Goal: Task Accomplishment & Management: Use online tool/utility

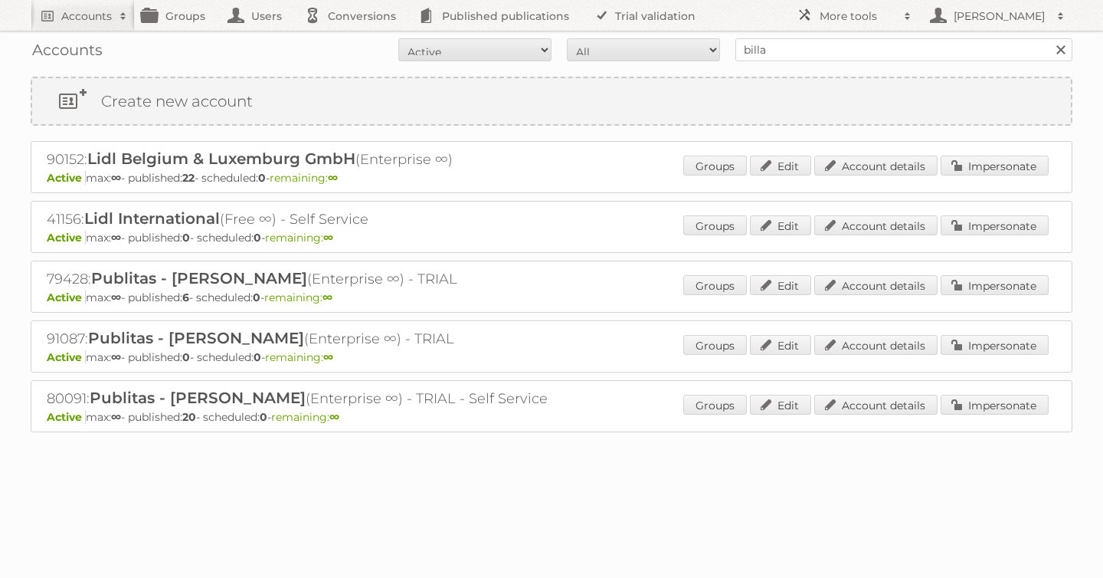
type input "billa"
click at [1049, 38] on input "Search" at bounding box center [1060, 49] width 23 height 23
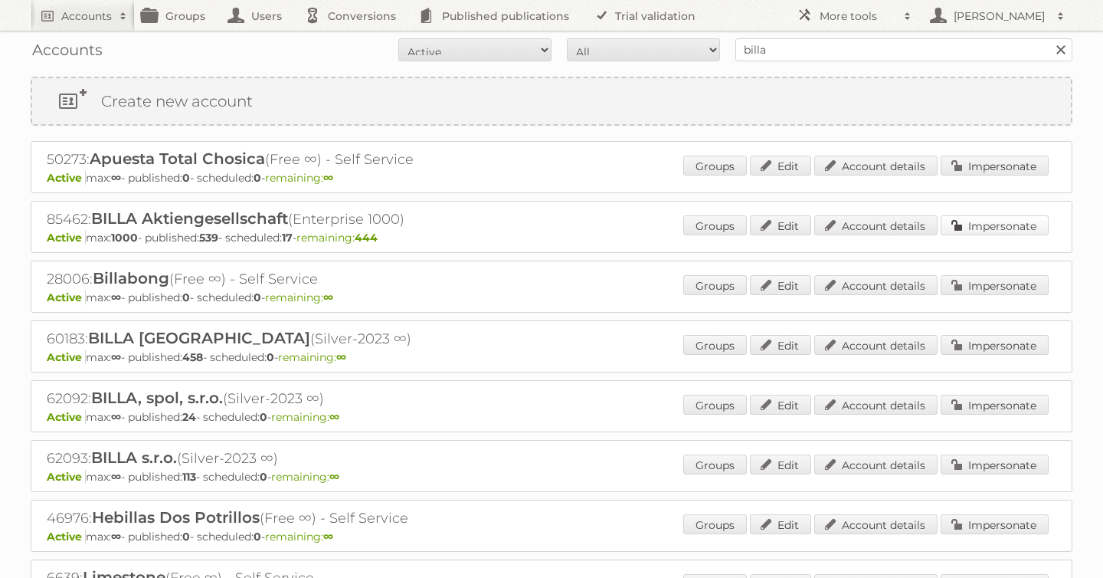
click at [990, 230] on link "Impersonate" at bounding box center [995, 225] width 108 height 20
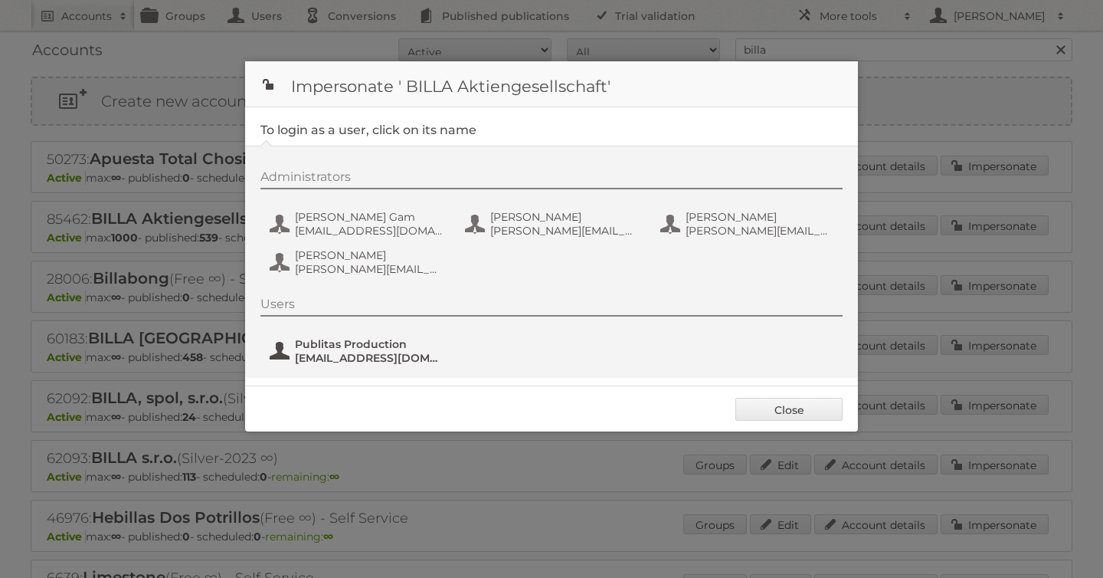
click at [369, 342] on span "Publitas Production" at bounding box center [369, 344] width 149 height 14
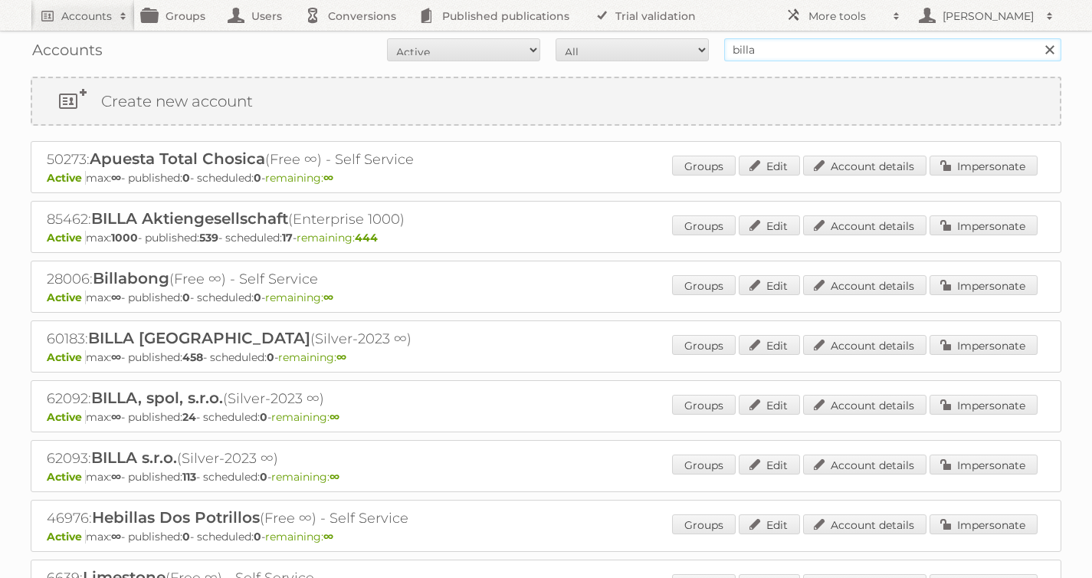
drag, startPoint x: 756, startPoint y: 46, endPoint x: 546, endPoint y: 32, distance: 210.4
click at [631, 31] on div "Accounts All Active Expired Pending All Paid Trials Self service billa Search" at bounding box center [546, 50] width 1031 height 38
click at [1037, 38] on input "Search" at bounding box center [1048, 49] width 23 height 23
click at [971, 221] on link "Impersonate" at bounding box center [983, 225] width 108 height 20
click at [989, 220] on link "Impersonate" at bounding box center [983, 225] width 108 height 20
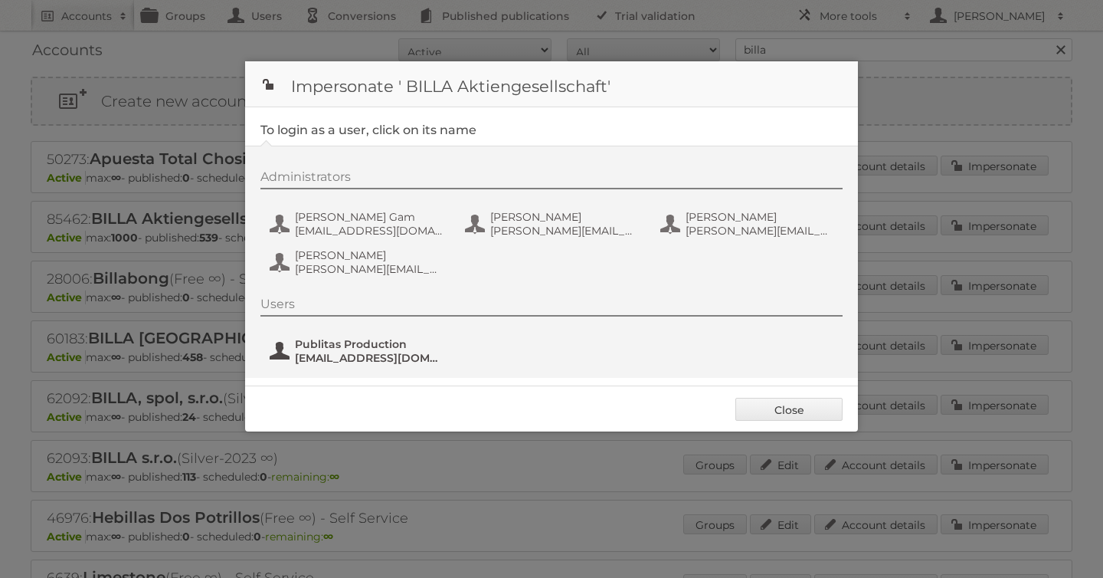
click at [366, 359] on span "[EMAIL_ADDRESS][DOMAIN_NAME]" at bounding box center [369, 358] width 149 height 14
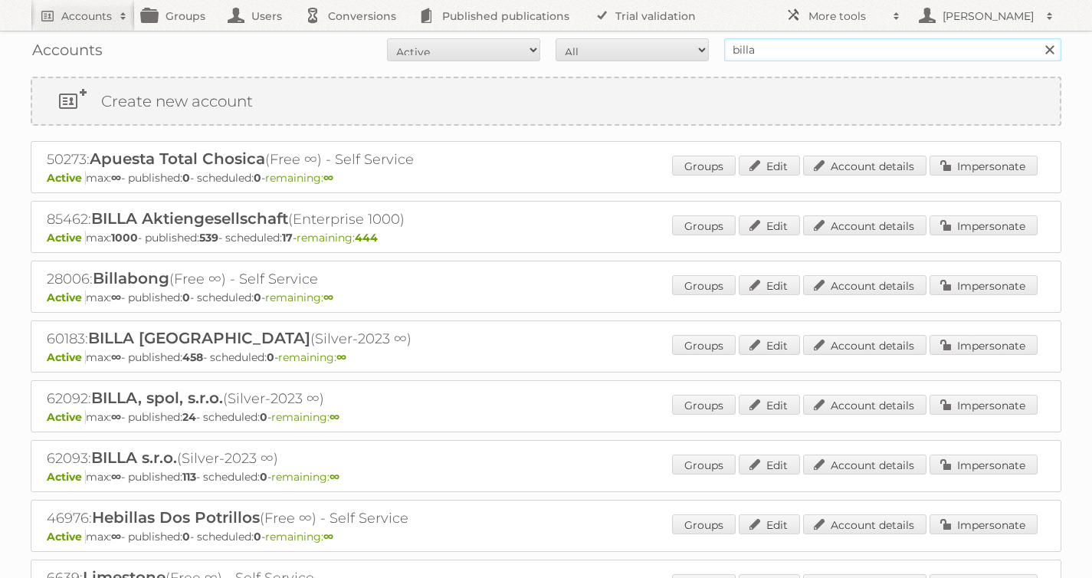
drag, startPoint x: 782, startPoint y: 54, endPoint x: 597, endPoint y: 34, distance: 185.7
click at [664, 44] on form "All Active Expired Pending All Paid Trials Self service billa Search" at bounding box center [546, 49] width 1031 height 23
type input "carrefour"
click at [1037, 38] on input "Search" at bounding box center [1048, 49] width 23 height 23
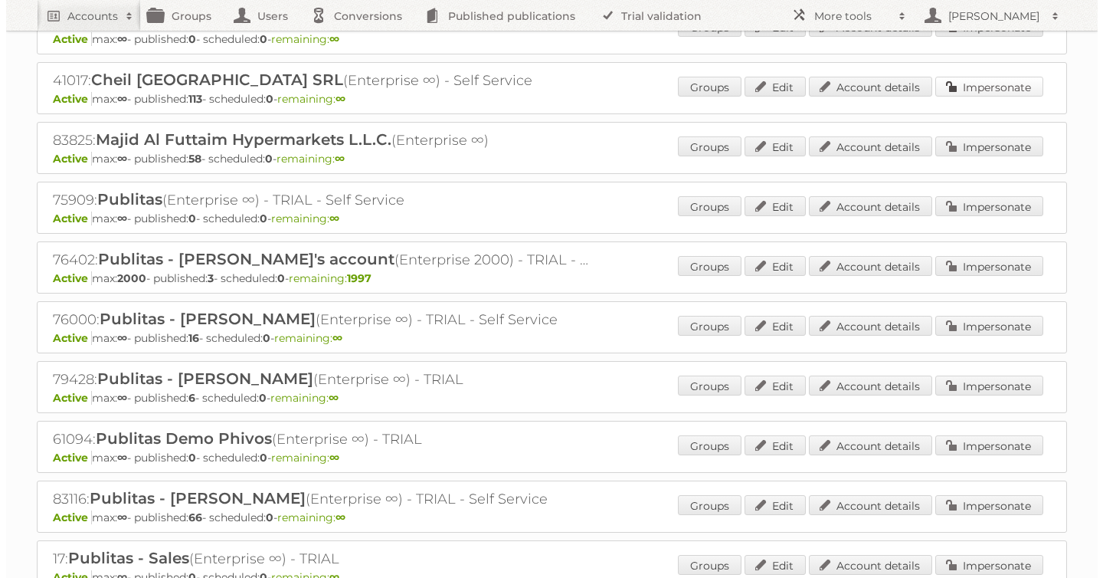
scroll to position [199, 0]
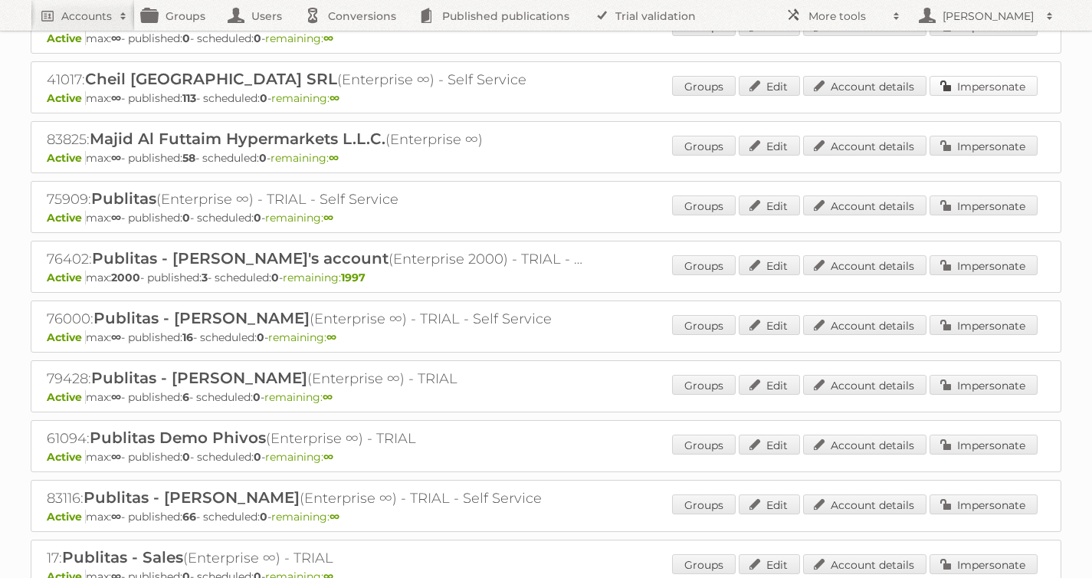
click at [1016, 77] on link "Impersonate" at bounding box center [983, 86] width 108 height 20
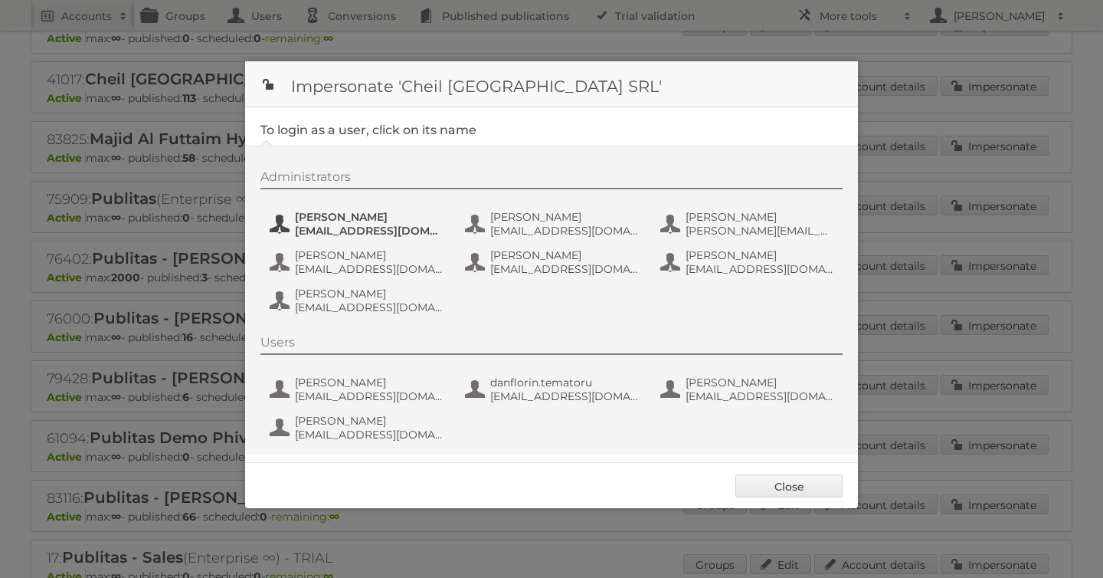
click at [367, 228] on span "andrea_damian@supeco.ro" at bounding box center [369, 231] width 149 height 14
